Goal: Information Seeking & Learning: Learn about a topic

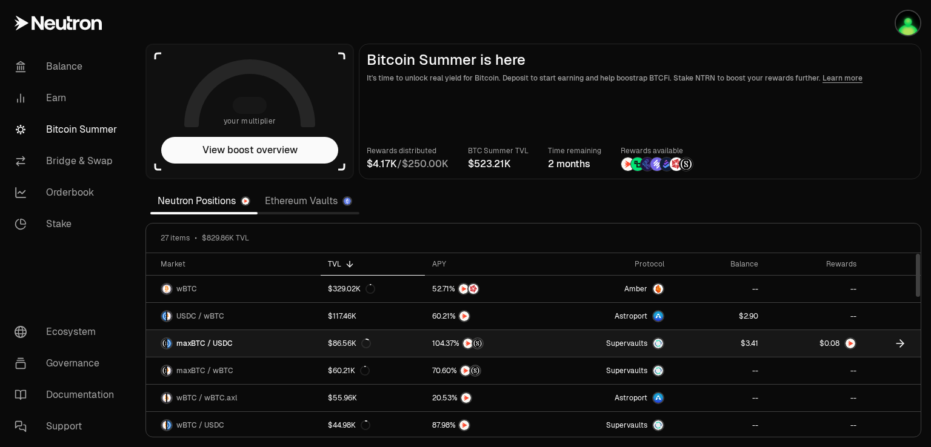
click at [713, 342] on link at bounding box center [719, 343] width 94 height 27
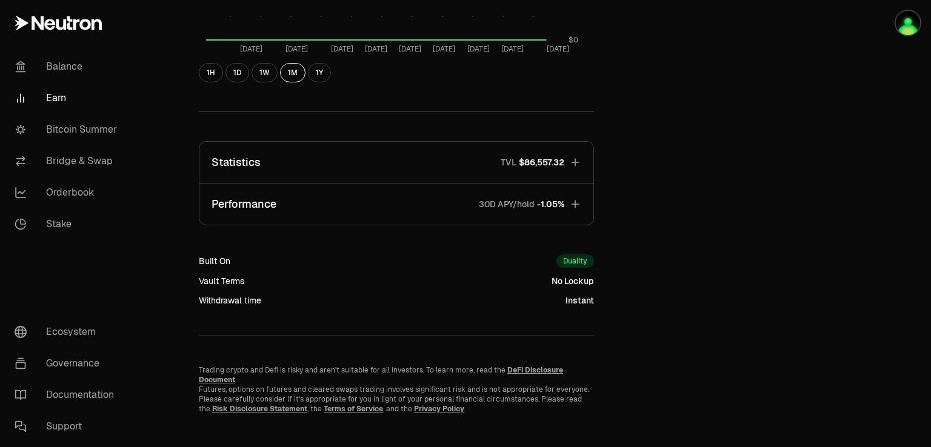
scroll to position [691, 0]
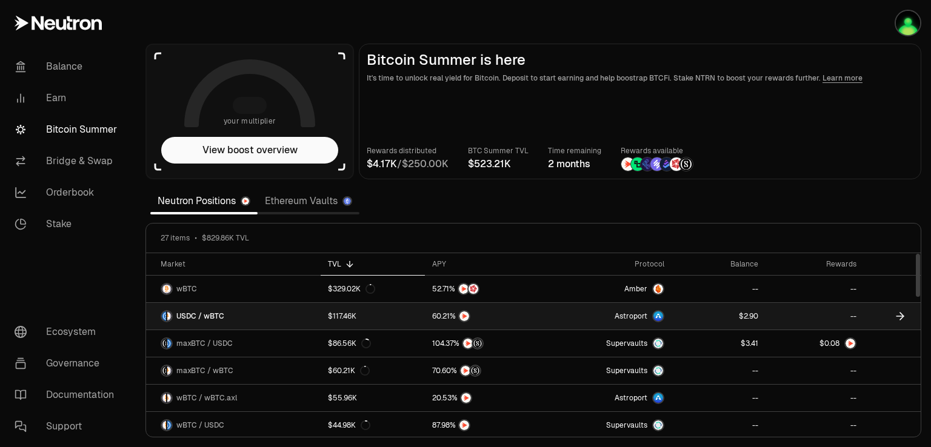
click at [844, 318] on link "--" at bounding box center [815, 316] width 98 height 27
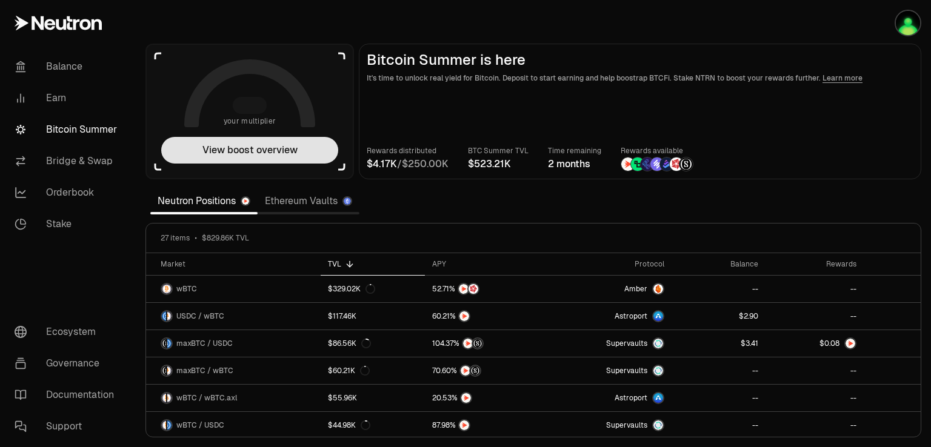
click at [264, 162] on button "View boost overview" at bounding box center [249, 150] width 177 height 27
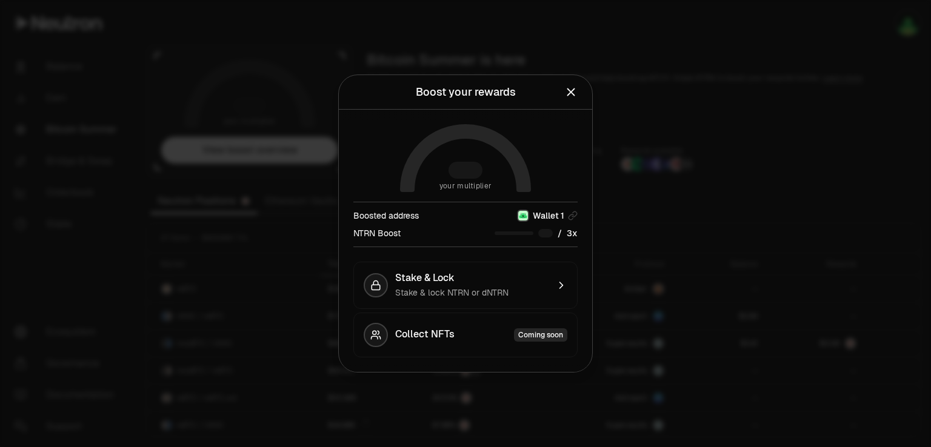
click at [764, 224] on div at bounding box center [465, 223] width 931 height 447
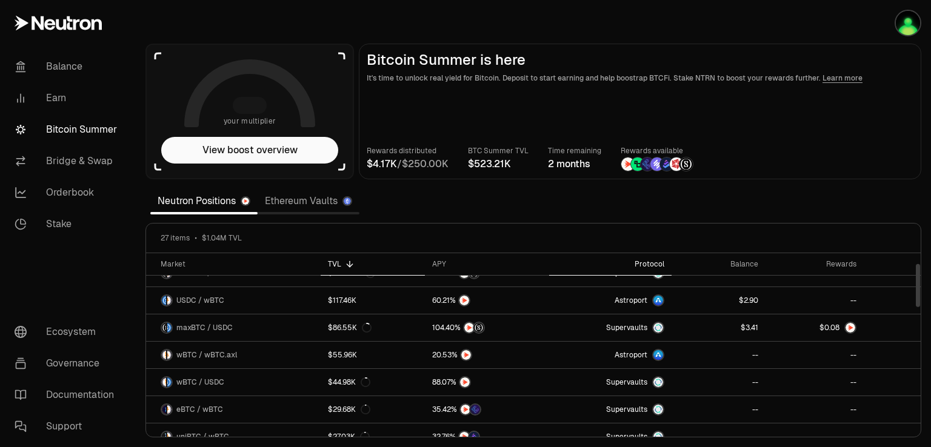
scroll to position [61, 0]
